Goal: Information Seeking & Learning: Understand process/instructions

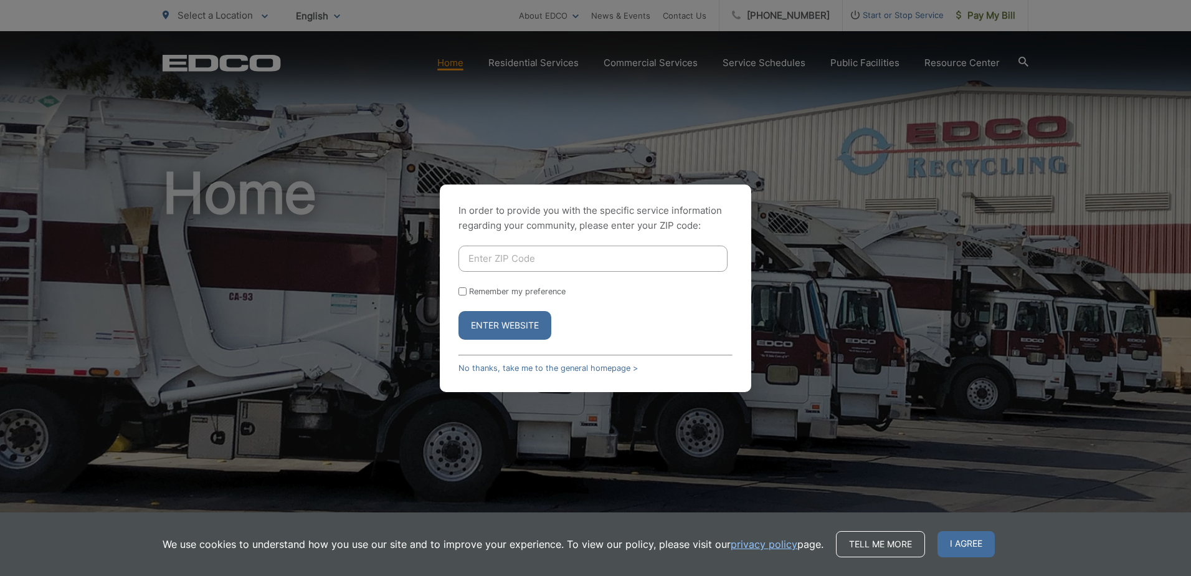
click at [583, 252] on input "Enter ZIP Code" at bounding box center [593, 259] width 269 height 26
type input "92019"
click at [459, 311] on button "Enter Website" at bounding box center [505, 325] width 93 height 29
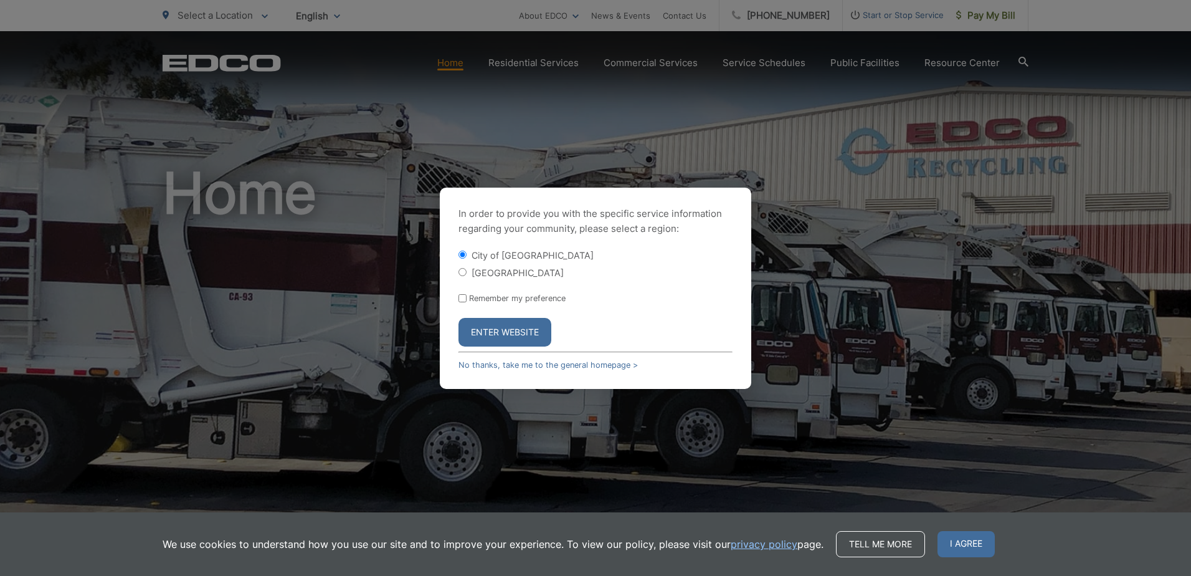
click at [462, 269] on input "[GEOGRAPHIC_DATA]" at bounding box center [463, 272] width 8 height 8
radio input "true"
click at [464, 299] on input "Remember my preference" at bounding box center [463, 298] width 8 height 8
checkbox input "true"
click at [520, 331] on button "Enter Website" at bounding box center [505, 332] width 93 height 29
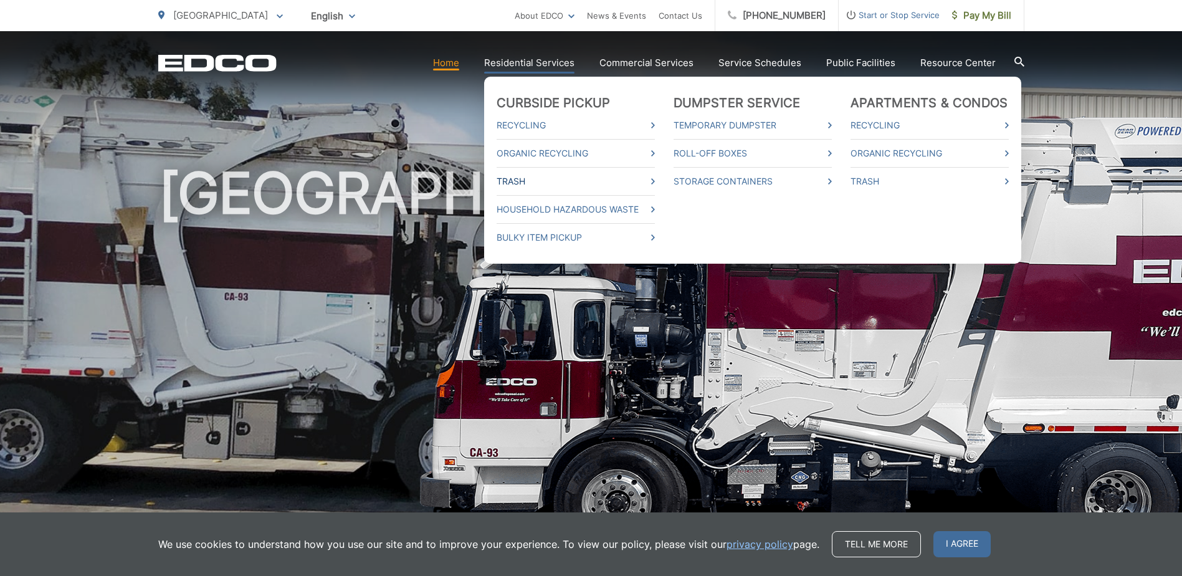
click at [514, 181] on link "Trash" at bounding box center [576, 181] width 158 height 15
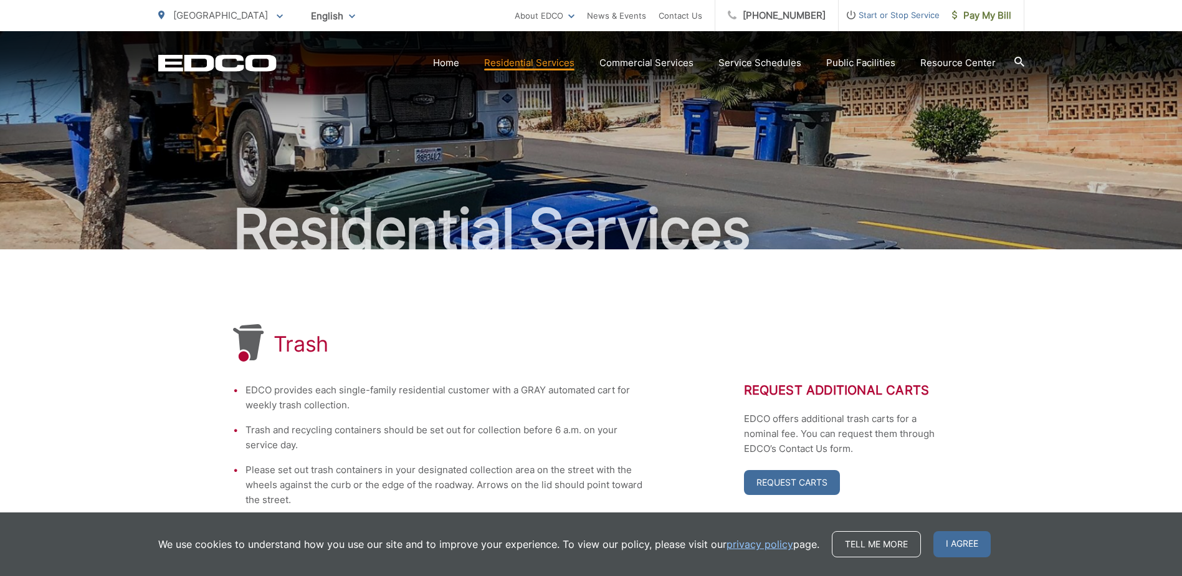
click at [962, 547] on span "I agree" at bounding box center [961, 544] width 57 height 26
